Goal: Navigation & Orientation: Find specific page/section

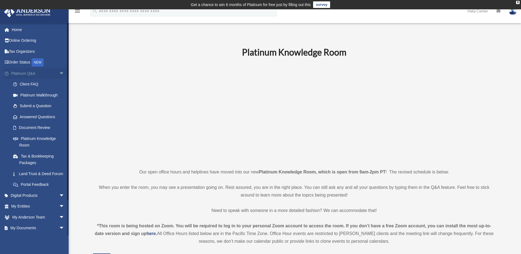
click at [59, 75] on span "arrow_drop_down" at bounding box center [64, 73] width 11 height 11
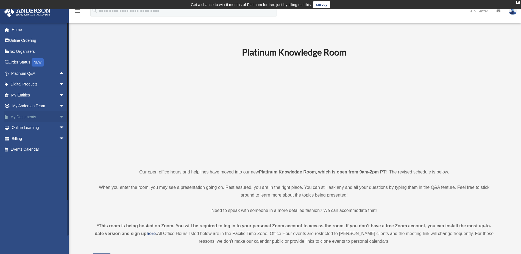
click at [59, 117] on span "arrow_drop_down" at bounding box center [64, 116] width 11 height 11
click at [24, 129] on link "Box" at bounding box center [40, 127] width 65 height 11
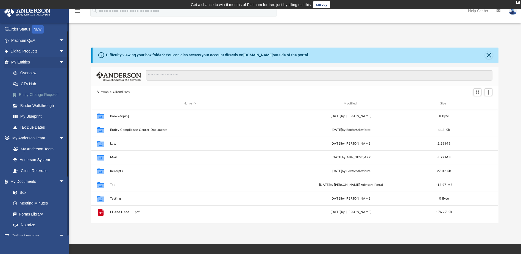
scroll to position [12, 0]
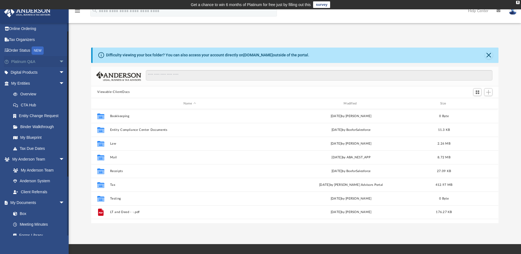
click at [34, 60] on link "Platinum Q&A arrow_drop_down" at bounding box center [38, 61] width 69 height 11
click at [59, 62] on span "arrow_drop_down" at bounding box center [64, 61] width 11 height 11
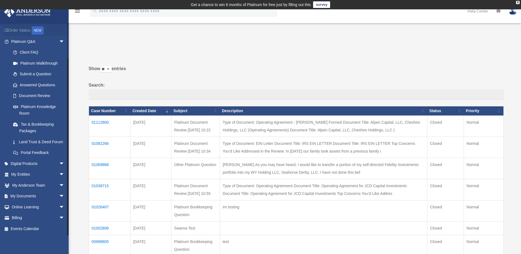
click at [23, 27] on link "Order Status NEW" at bounding box center [38, 30] width 69 height 11
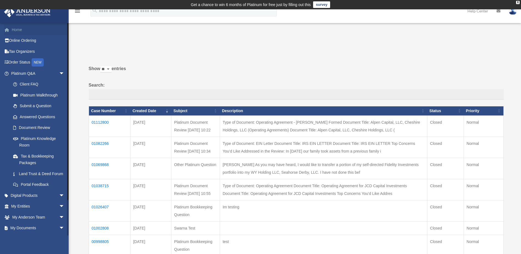
click at [20, 29] on link "Home" at bounding box center [38, 29] width 69 height 11
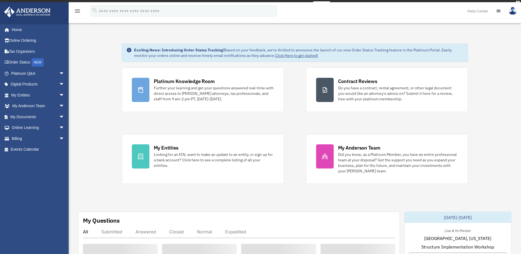
click at [511, 12] on img at bounding box center [513, 11] width 8 height 8
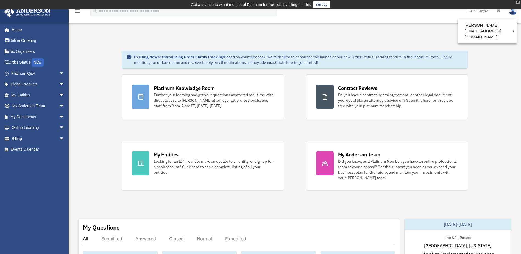
click at [516, 3] on div "X" at bounding box center [518, 2] width 4 height 3
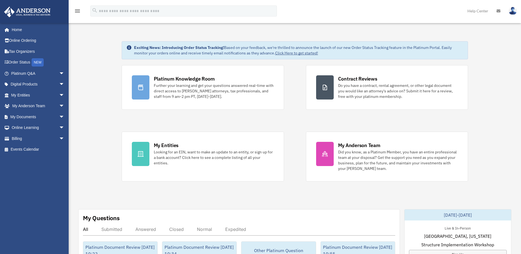
click at [513, 13] on img at bounding box center [513, 11] width 8 height 8
